Goal: Transaction & Acquisition: Purchase product/service

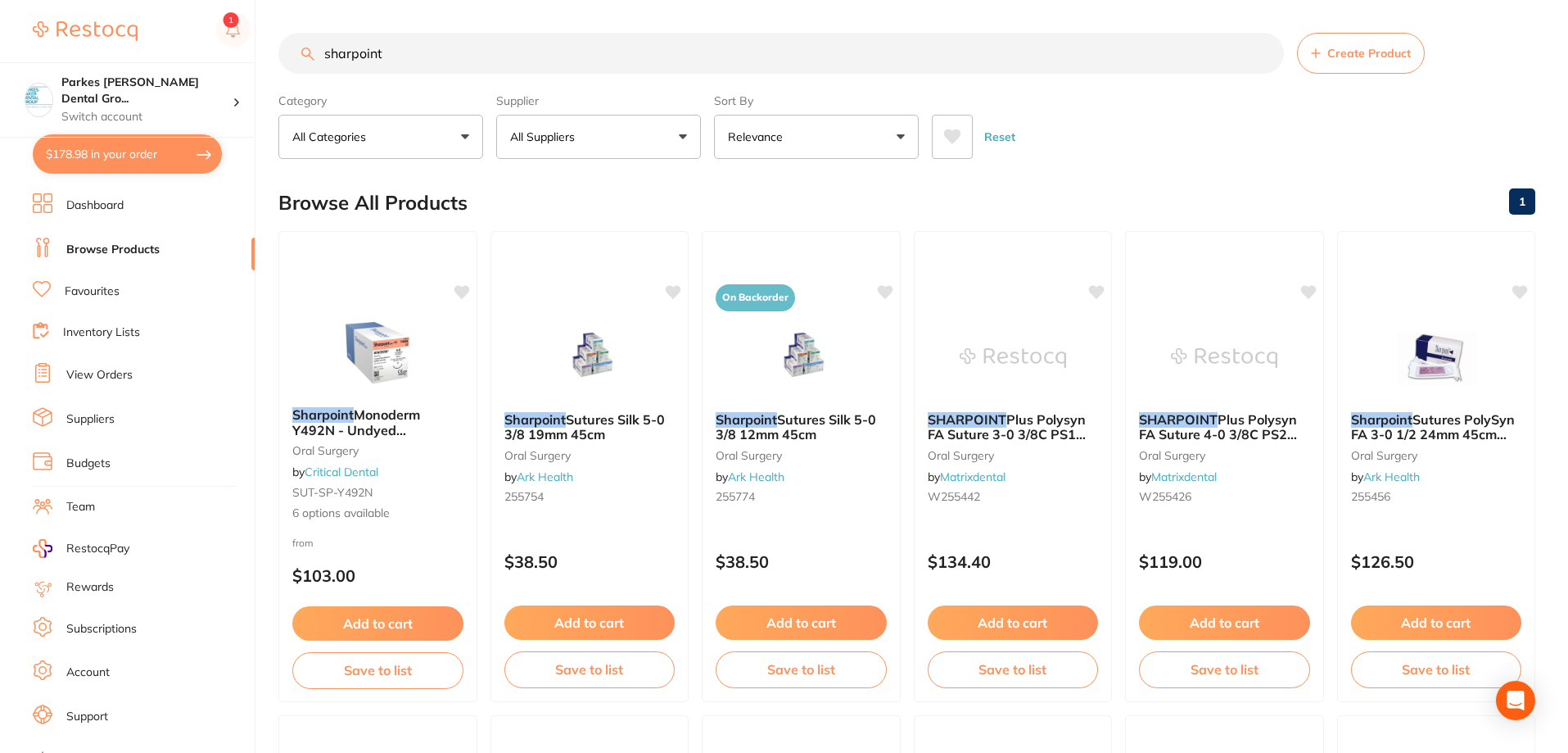
click at [632, 146] on button "All Suppliers" at bounding box center [599, 137] width 205 height 44
click at [1064, 150] on div "Reset" at bounding box center [1228, 130] width 591 height 58
drag, startPoint x: 551, startPoint y: 56, endPoint x: 186, endPoint y: 49, distance: 365.1
click at [186, 49] on div "$178.98 Parkes [PERSON_NAME] Dental Gro... Switch account Parkes [PERSON_NAME] …" at bounding box center [784, 376] width 1568 height 753
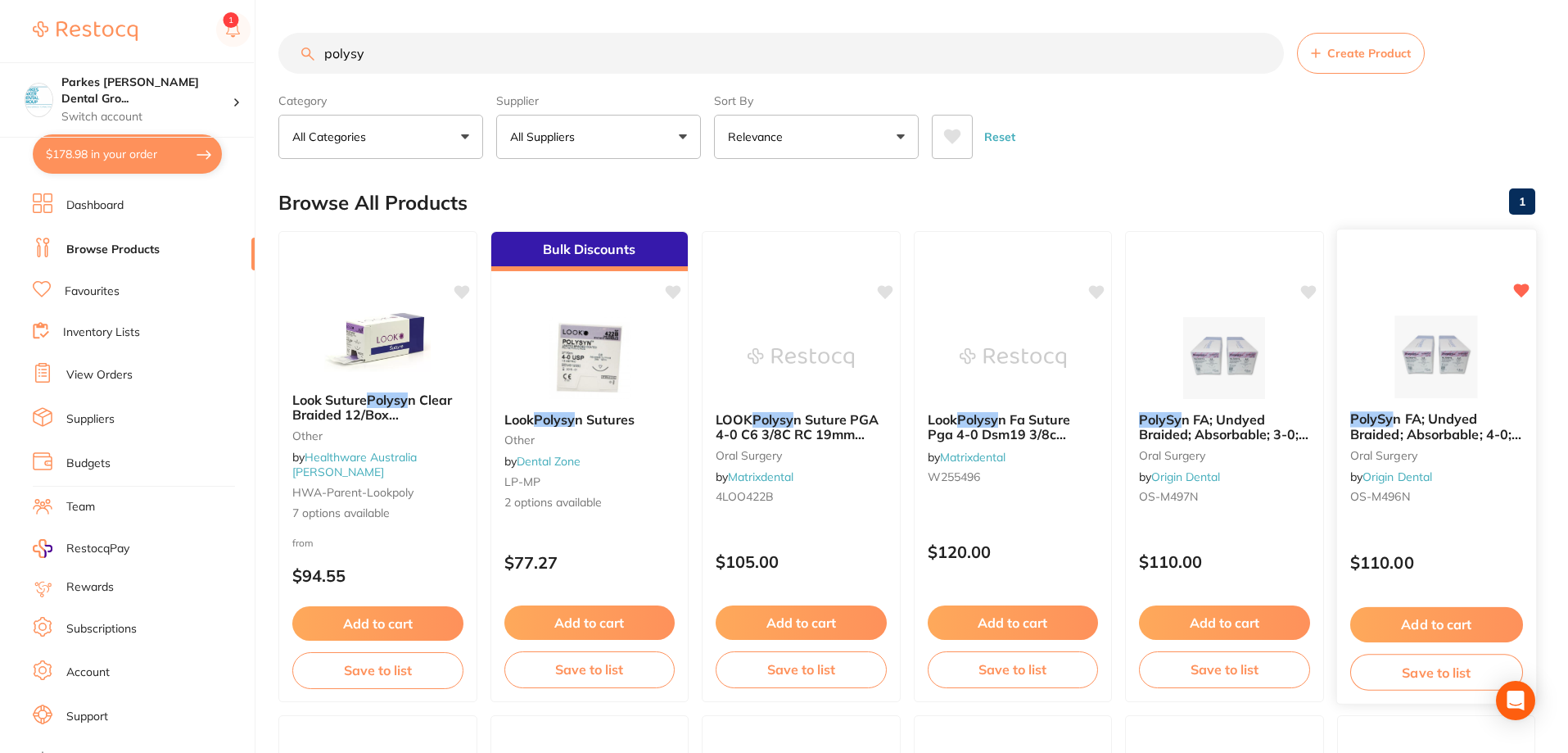
type input "polysy"
click at [1449, 620] on button "Add to cart" at bounding box center [1435, 624] width 173 height 35
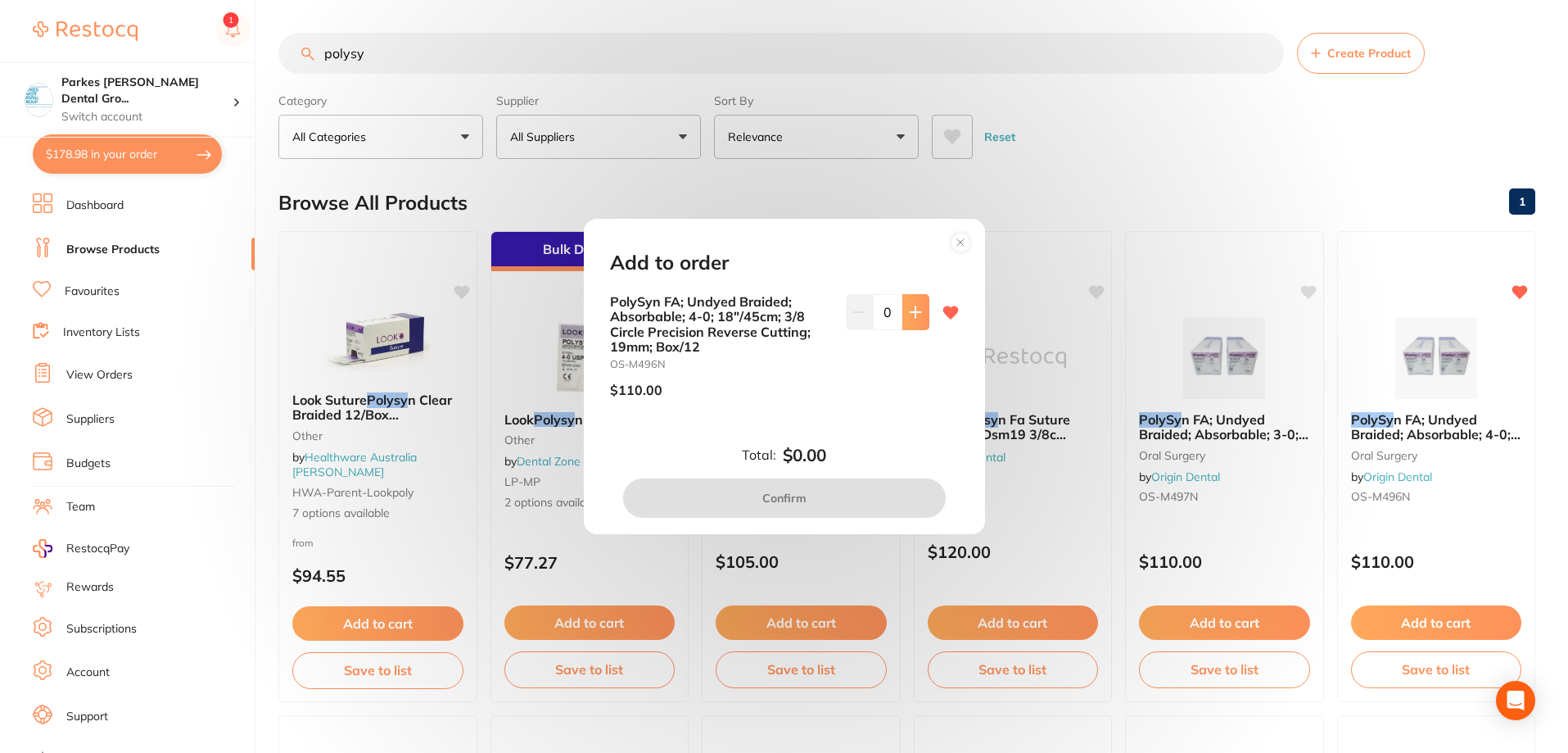
click at [915, 314] on icon at bounding box center [915, 311] width 13 height 13
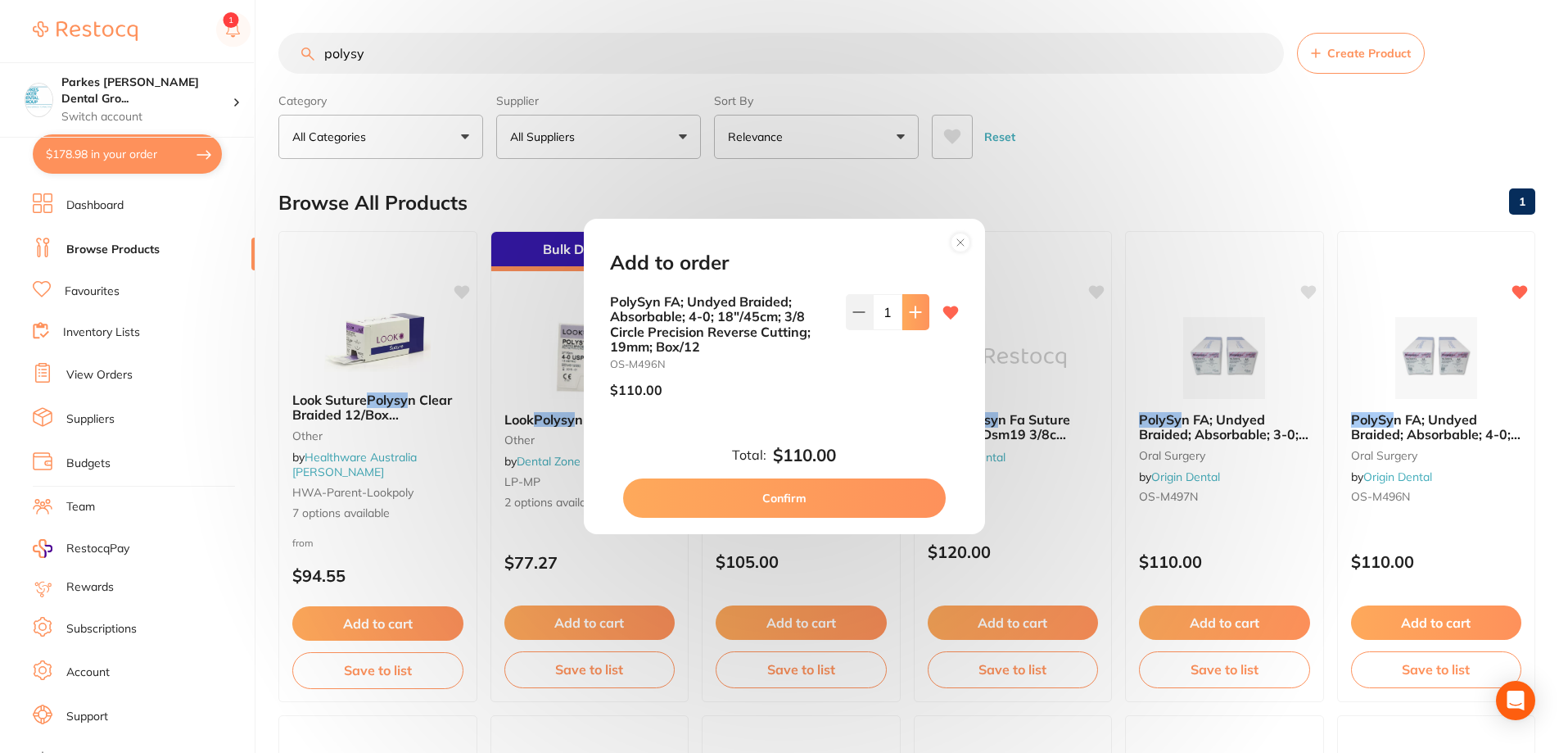
click at [915, 314] on icon at bounding box center [915, 311] width 13 height 13
type input "2"
click at [830, 498] on button "Confirm" at bounding box center [784, 497] width 323 height 39
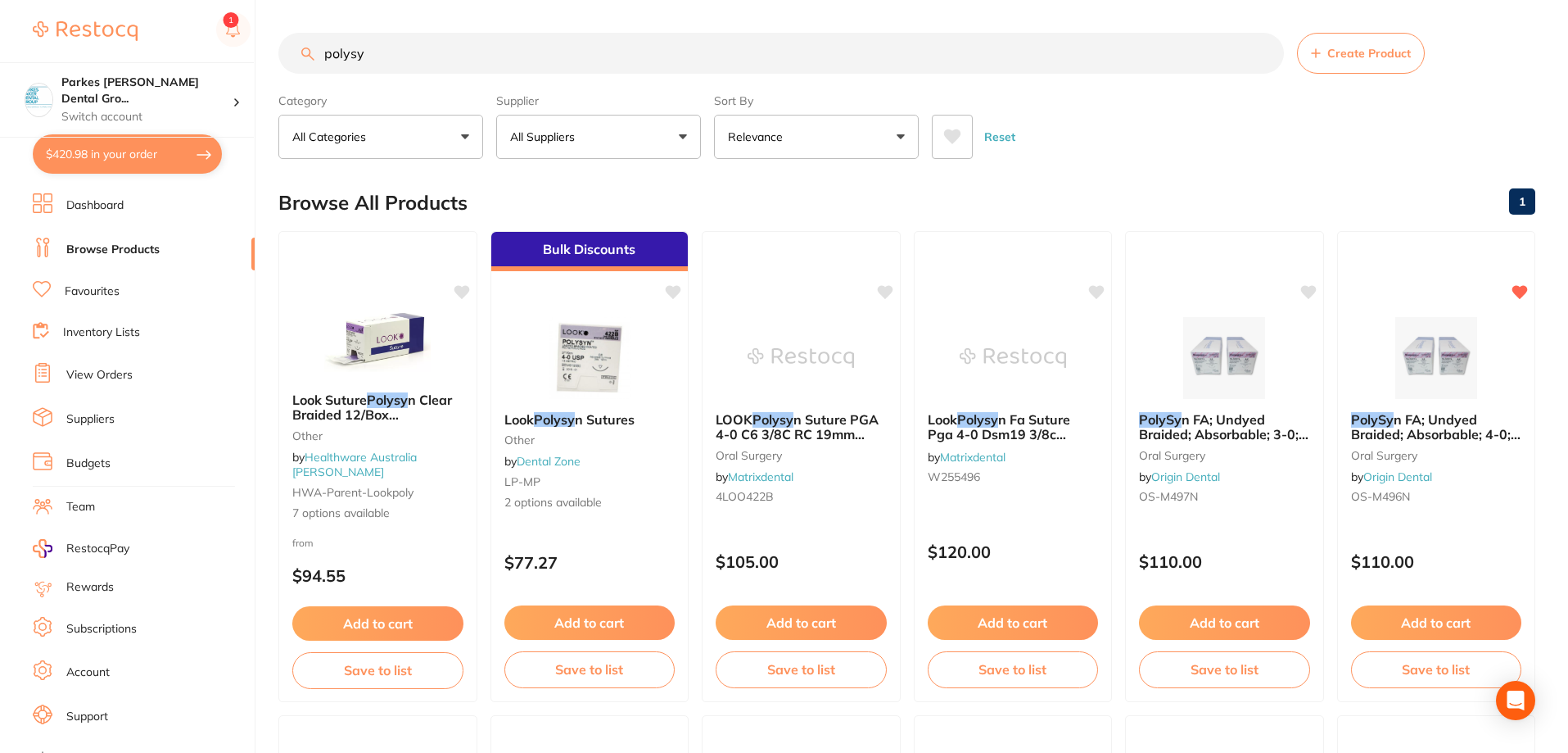
click at [106, 150] on button "$420.98 in your order" at bounding box center [128, 154] width 189 height 39
checkbox input "true"
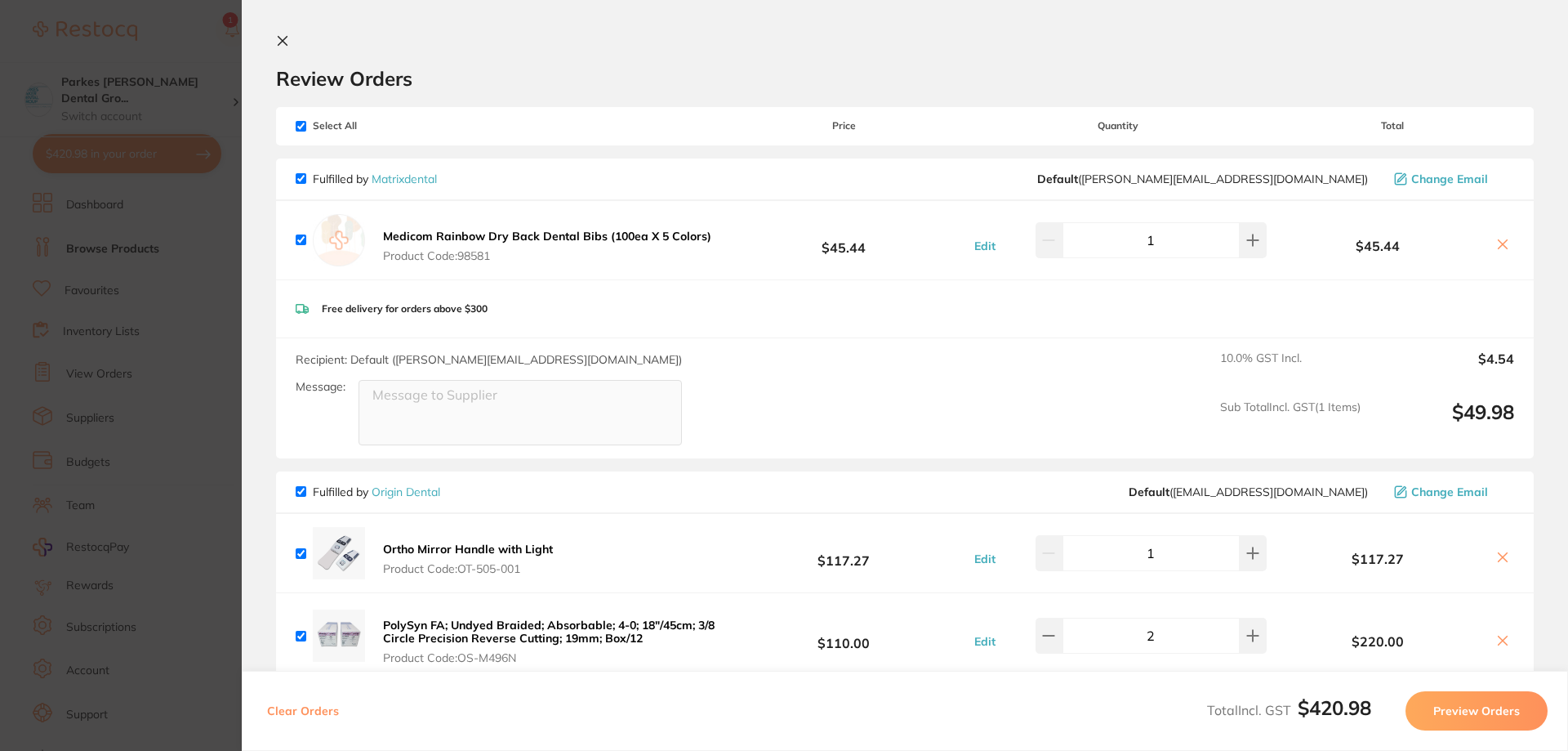
click at [175, 38] on section "Update RRP Set your pre negotiated price for this item. Item Agreed RRP (excl. …" at bounding box center [784, 376] width 1568 height 751
